Goal: Transaction & Acquisition: Purchase product/service

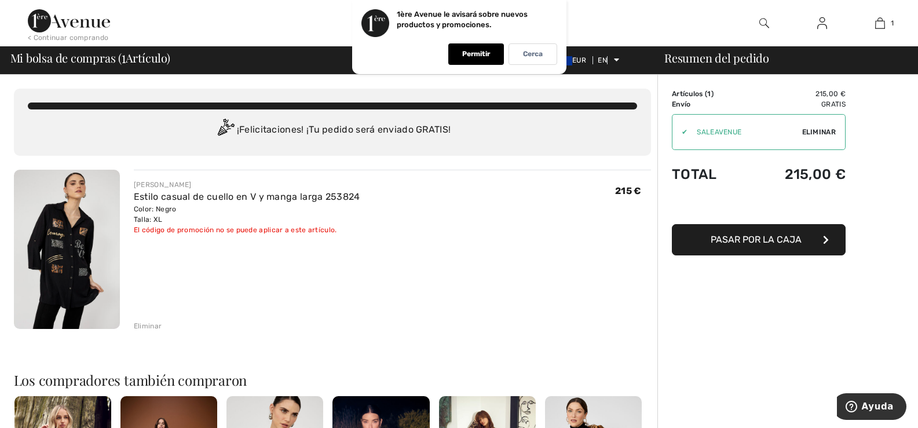
click at [818, 133] on font "Eliminar" at bounding box center [819, 132] width 34 height 8
click at [739, 117] on input "TEXT" at bounding box center [738, 132] width 133 height 35
click at [738, 116] on input "TEXT" at bounding box center [738, 132] width 133 height 35
click at [830, 96] on font "215,00 €" at bounding box center [830, 94] width 30 height 8
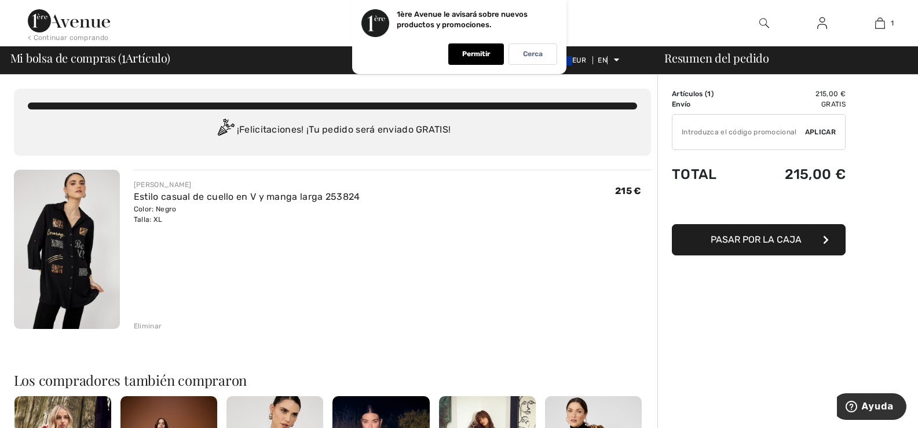
click at [830, 96] on font "215,00 €" at bounding box center [830, 94] width 30 height 8
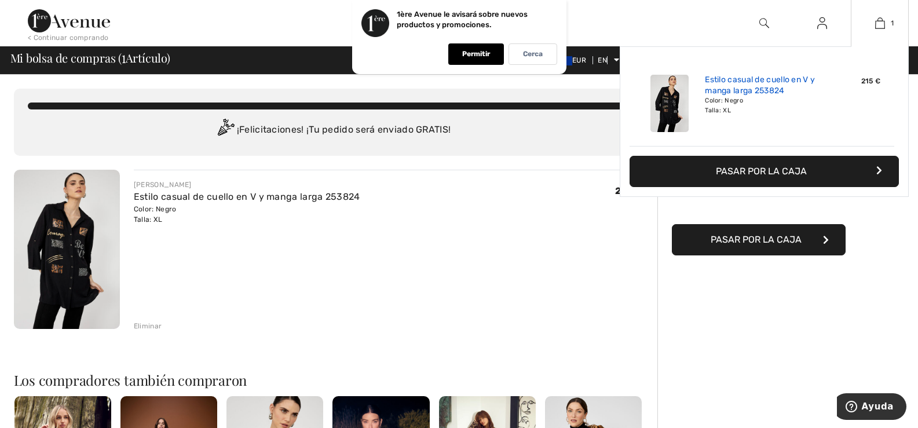
click at [763, 91] on font "Estilo casual [PERSON_NAME] en V y manga larga 253824" at bounding box center [760, 85] width 110 height 21
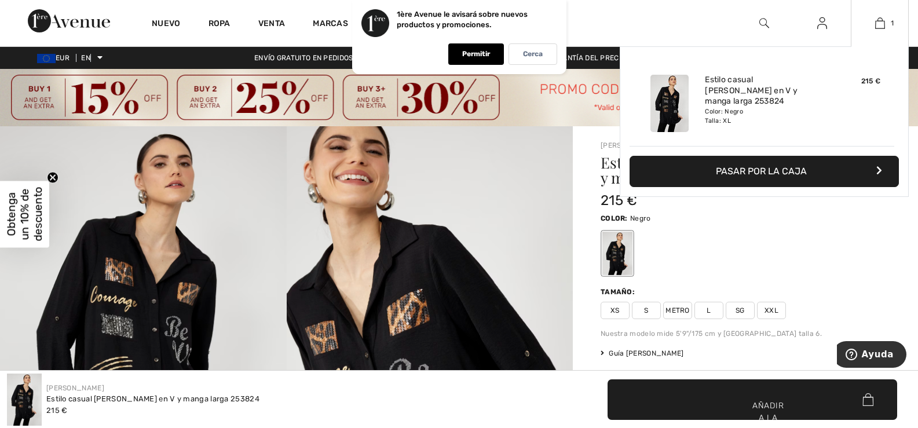
click at [839, 72] on div "215 €" at bounding box center [853, 103] width 61 height 67
click at [882, 83] on div "215 €" at bounding box center [853, 103] width 61 height 67
click at [869, 86] on div "215 €" at bounding box center [853, 103] width 61 height 67
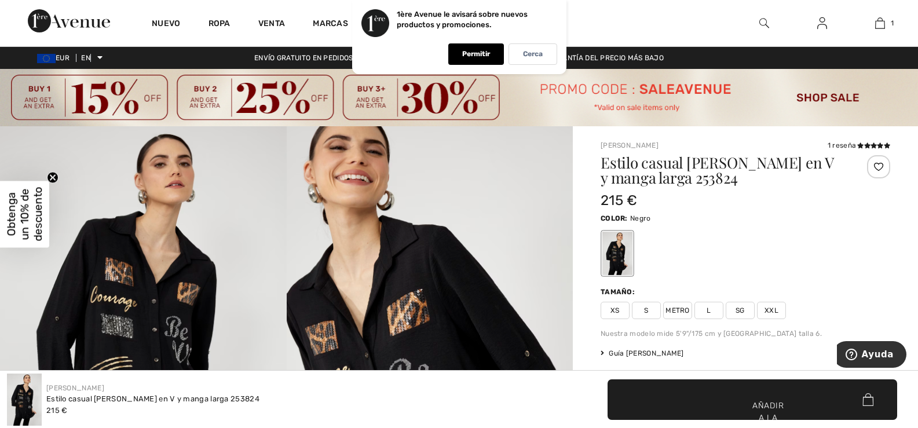
drag, startPoint x: 1, startPoint y: 32, endPoint x: 383, endPoint y: 372, distance: 511.9
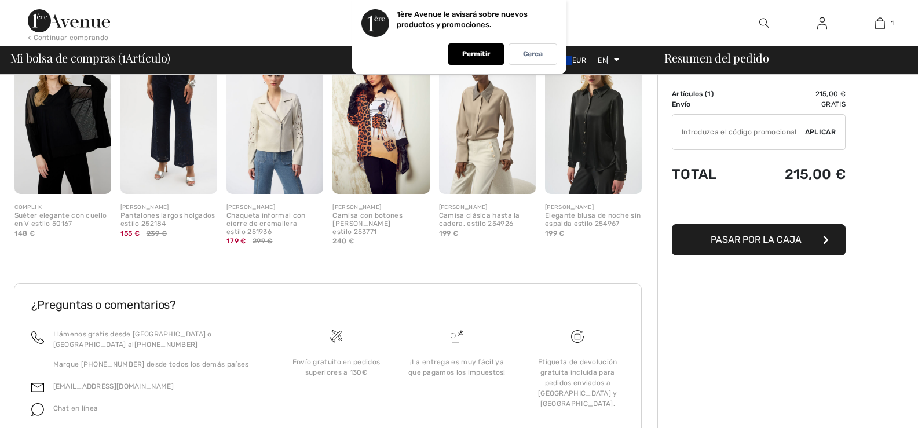
scroll to position [347, 0]
